Goal: Use online tool/utility

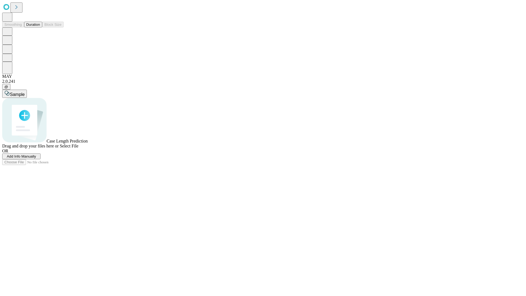
click at [40, 27] on button "Duration" at bounding box center [33, 25] width 18 height 6
click at [78, 148] on span "Select File" at bounding box center [69, 146] width 19 height 5
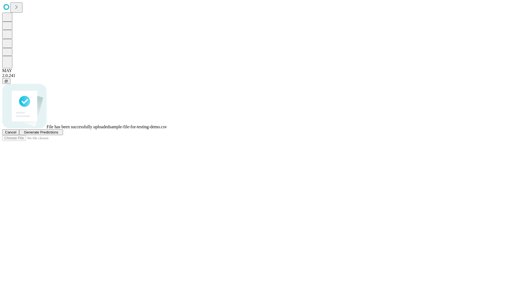
click at [58, 134] on span "Generate Predictions" at bounding box center [41, 132] width 34 height 4
